Goal: Browse casually

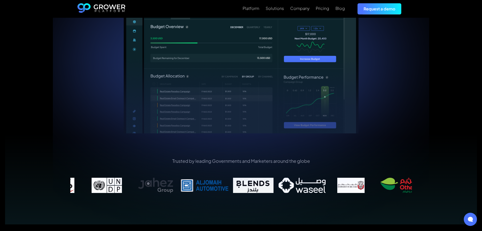
drag, startPoint x: 335, startPoint y: 178, endPoint x: 192, endPoint y: 181, distance: 142.8
click at [229, 182] on img at bounding box center [253, 184] width 49 height 15
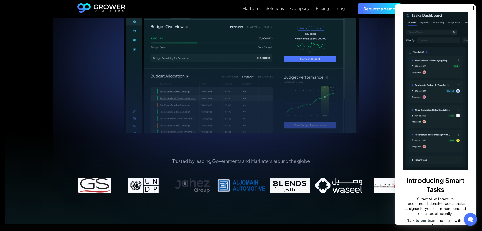
click at [371, 74] on div "Streamline Your Marketing All In One Platform Our AI-driven tools and analytics…" at bounding box center [241, 17] width 339 height 232
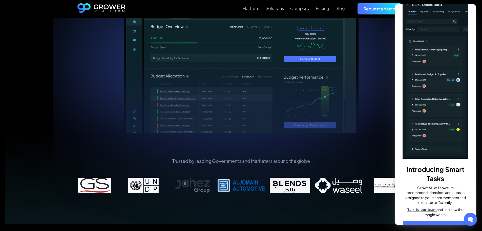
scroll to position [17, 0]
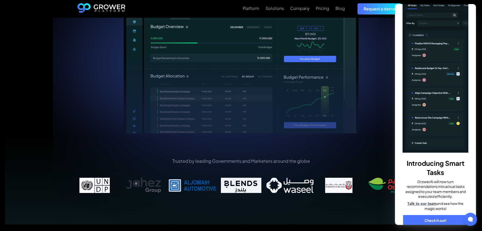
click at [379, 157] on p "Trusted by leading Governments and Marketers around the globe" at bounding box center [241, 160] width 342 height 6
click at [372, 212] on div "Trusted by leading Governments and Marketers around the globe" at bounding box center [241, 178] width 472 height 91
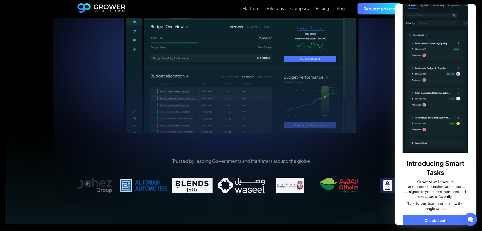
drag, startPoint x: 345, startPoint y: 179, endPoint x: 249, endPoint y: 176, distance: 96.0
click at [315, 177] on img at bounding box center [339, 184] width 49 height 15
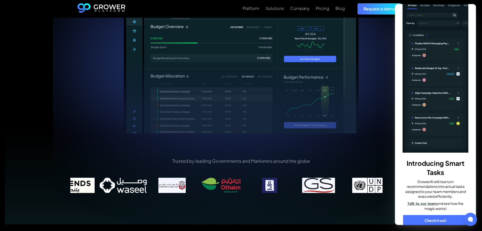
drag, startPoint x: 267, startPoint y: 180, endPoint x: 187, endPoint y: 186, distance: 80.0
click at [197, 186] on img at bounding box center [221, 184] width 49 height 15
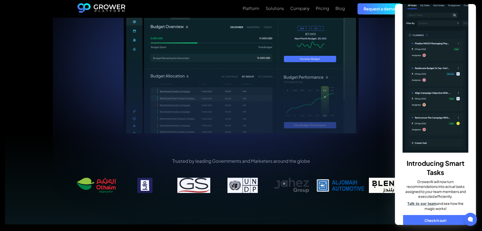
drag, startPoint x: 343, startPoint y: 180, endPoint x: 173, endPoint y: 188, distance: 169.8
click at [180, 188] on div "Trusted by leading Governments and Marketers around the globe" at bounding box center [241, 178] width 342 height 42
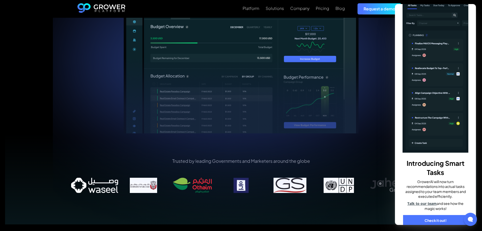
click at [315, 183] on img at bounding box center [339, 184] width 49 height 15
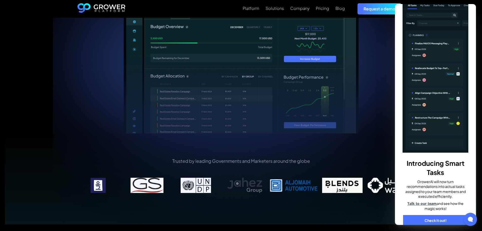
drag, startPoint x: 352, startPoint y: 183, endPoint x: 175, endPoint y: 189, distance: 177.1
click at [177, 189] on div "Trusted by leading Governments and Marketers around the globe" at bounding box center [241, 178] width 342 height 42
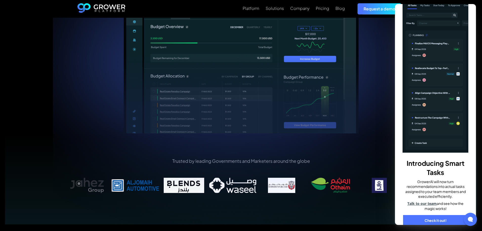
drag, startPoint x: 157, startPoint y: 180, endPoint x: 344, endPoint y: 172, distance: 187.2
click at [344, 177] on img at bounding box center [330, 184] width 49 height 15
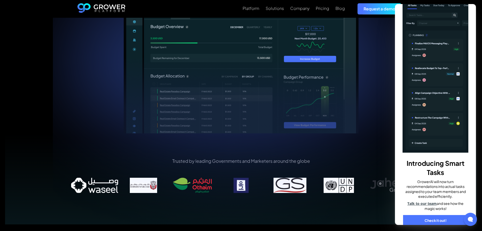
click at [479, 8] on div "Platform Solutions Company Pricing Blog Request a demo" at bounding box center [241, 9] width 482 height 18
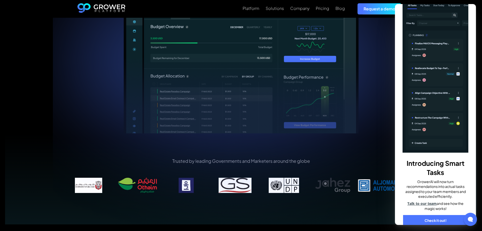
drag, startPoint x: 332, startPoint y: 180, endPoint x: 333, endPoint y: 183, distance: 3.0
click at [333, 183] on img at bounding box center [333, 184] width 49 height 15
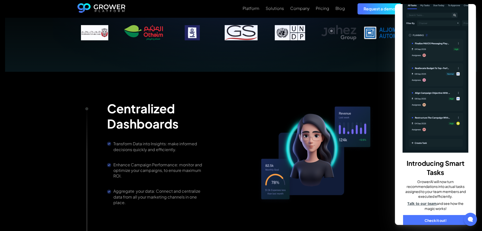
scroll to position [304, 0]
